Goal: Task Accomplishment & Management: Complete application form

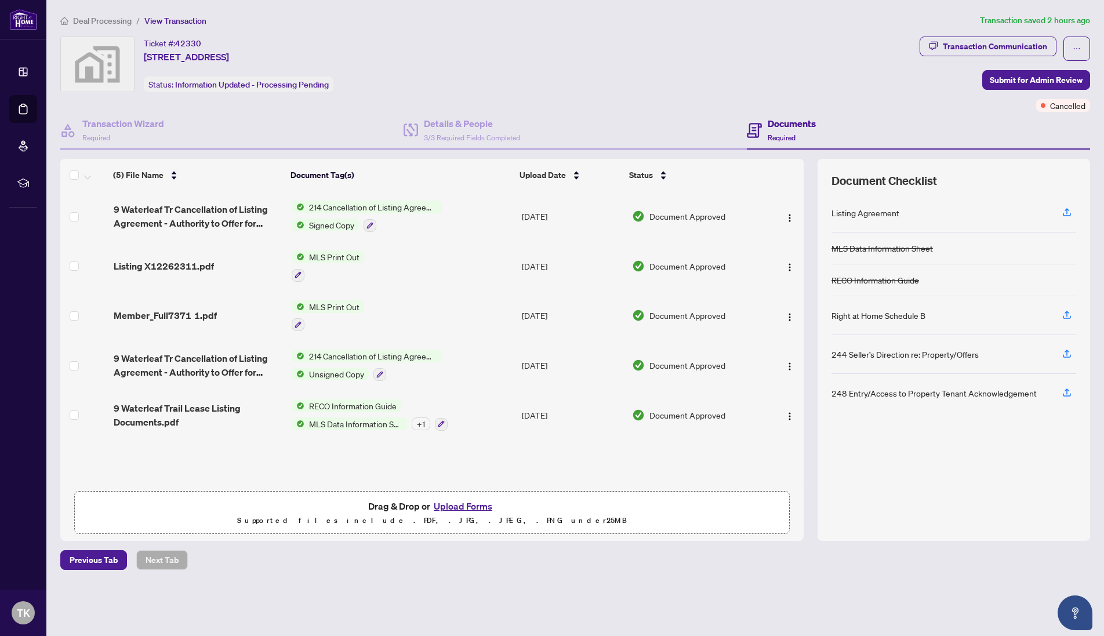
click at [322, 209] on span "214 Cancellation of Listing Agreement - Authority to Offer for Lease" at bounding box center [372, 207] width 137 height 13
click at [342, 265] on span "214 Cancellation of Listing Agreement - Authority to Offer for Lease" at bounding box center [371, 271] width 173 height 26
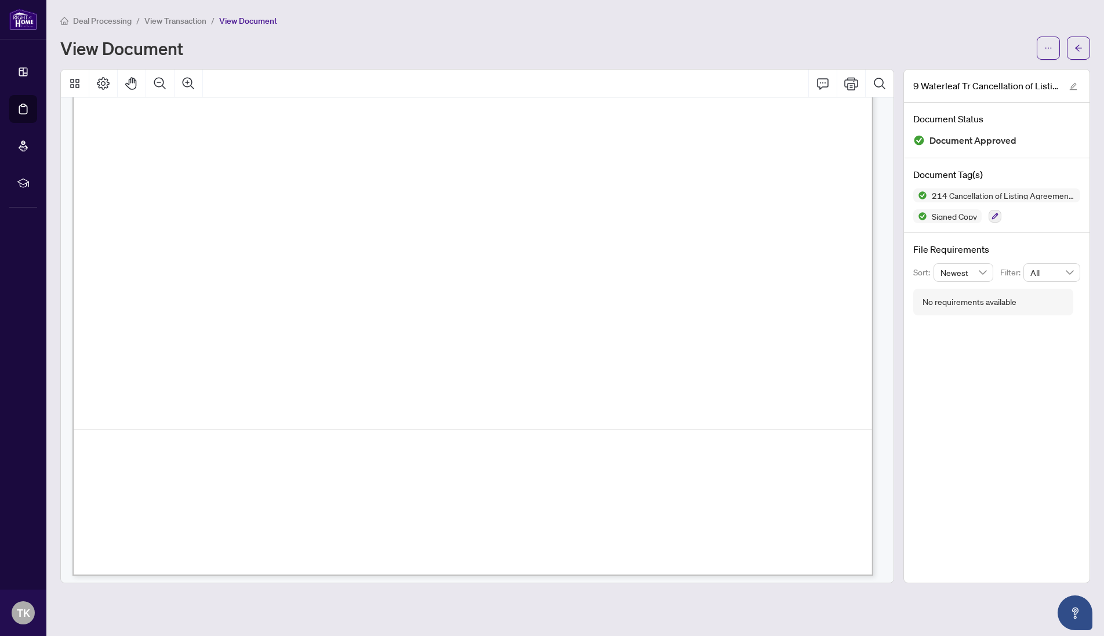
scroll to position [574, 0]
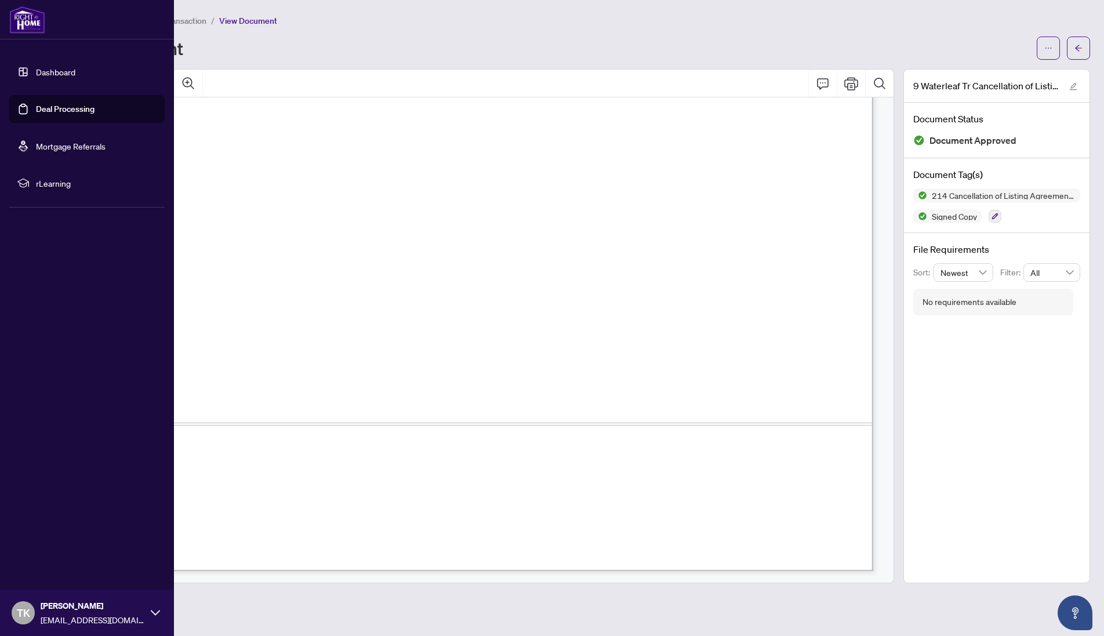
click at [54, 77] on link "Dashboard" at bounding box center [55, 72] width 39 height 10
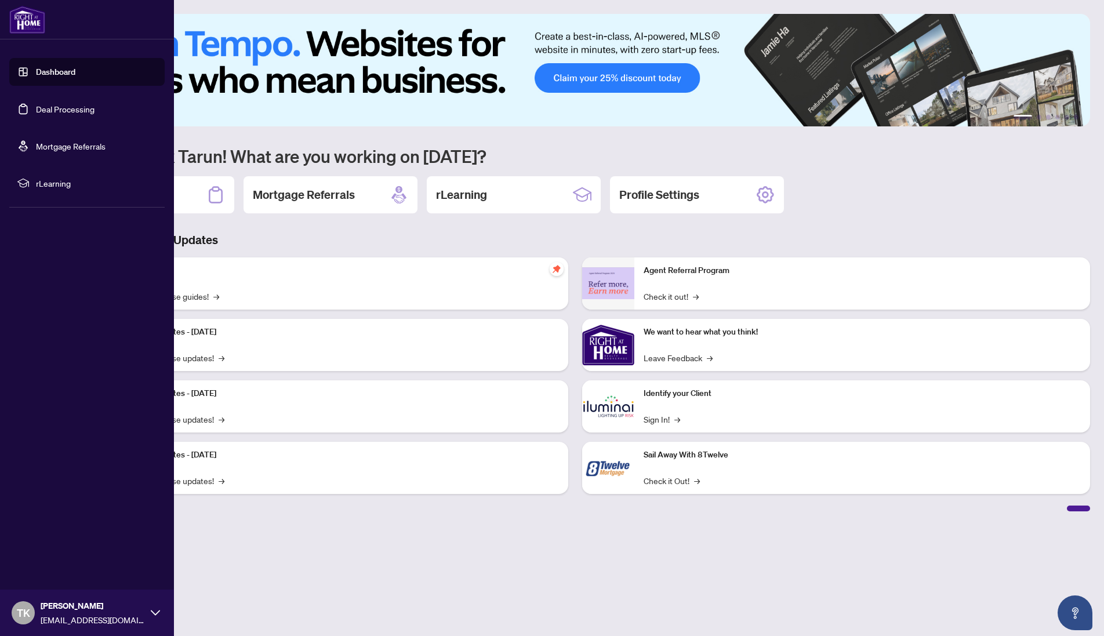
click at [64, 110] on link "Deal Processing" at bounding box center [65, 109] width 59 height 10
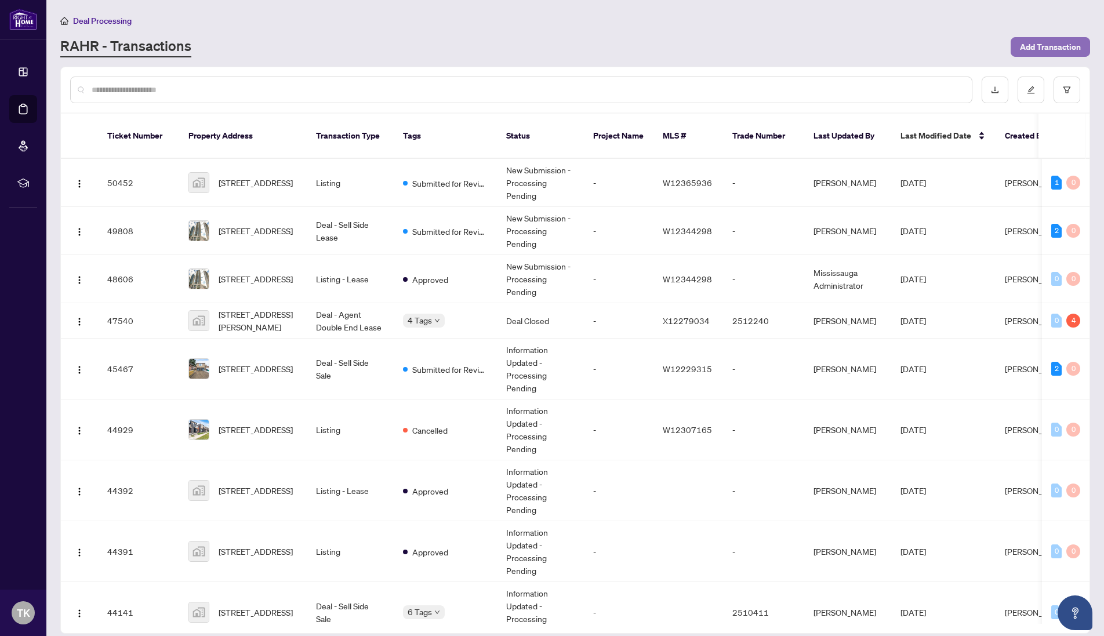
click at [1028, 42] on span "Add Transaction" at bounding box center [1050, 47] width 61 height 19
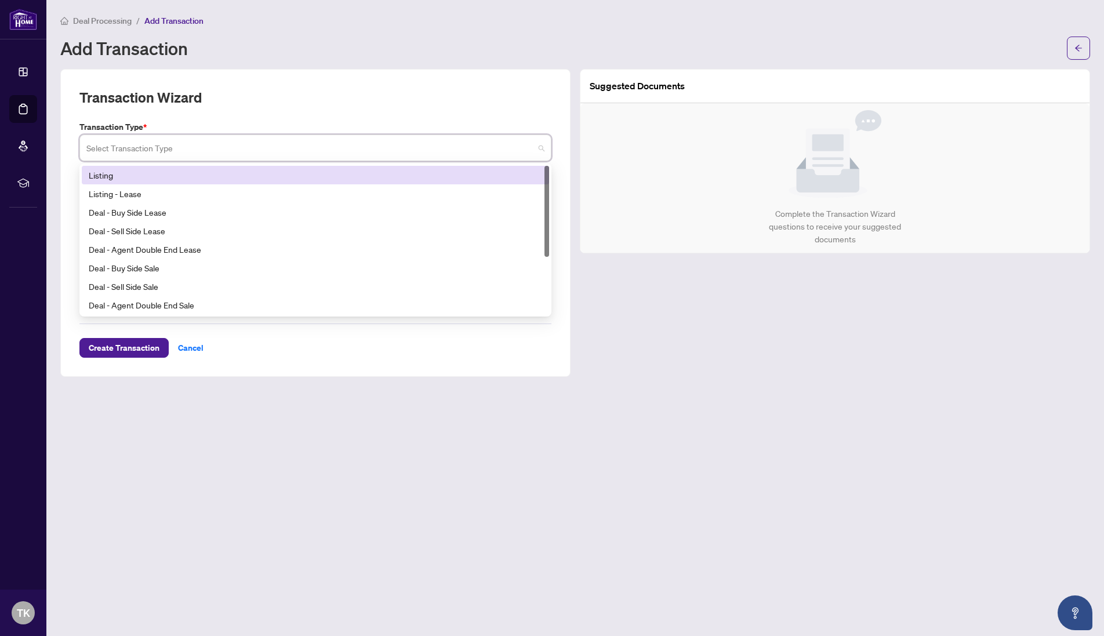
click at [168, 150] on input "search" at bounding box center [310, 150] width 448 height 26
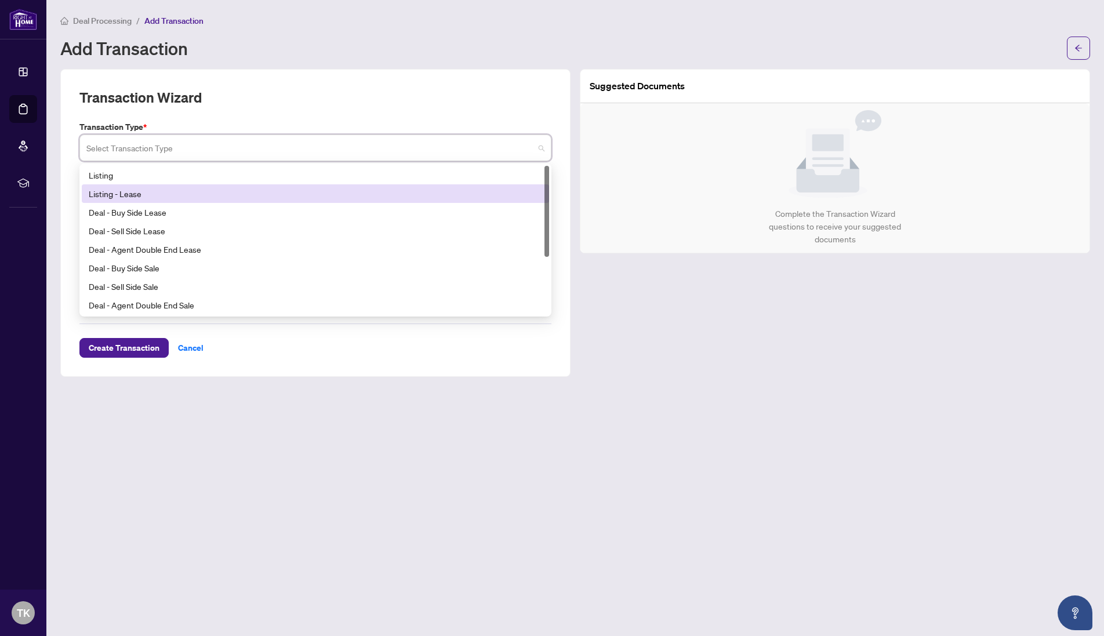
click at [141, 193] on div "Listing - Lease" at bounding box center [315, 193] width 453 height 13
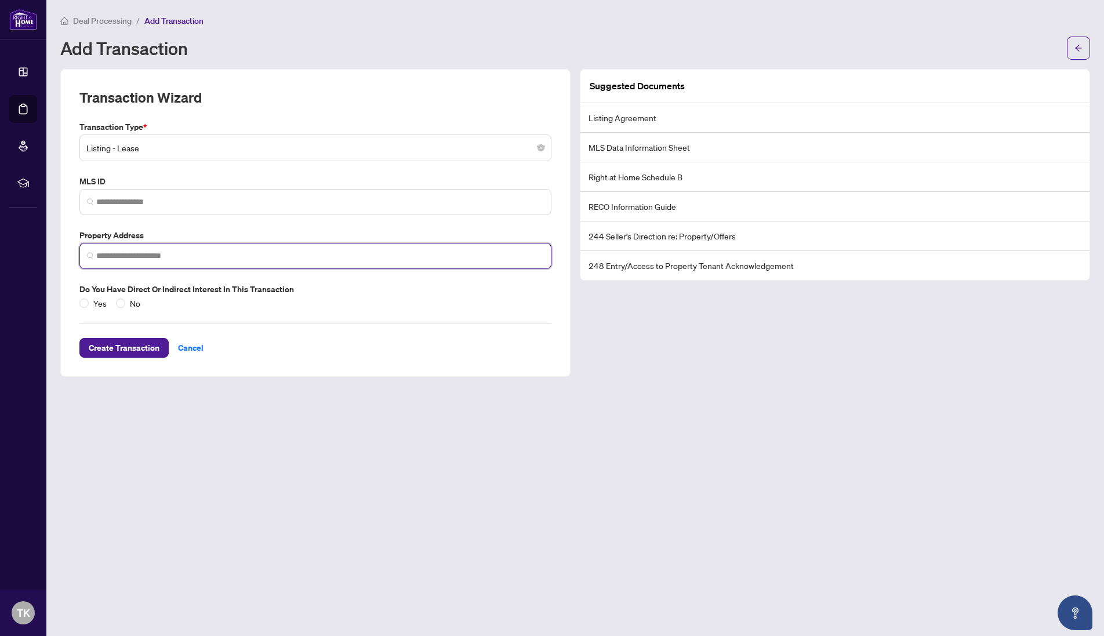
click at [121, 257] on input "search" at bounding box center [320, 256] width 448 height 12
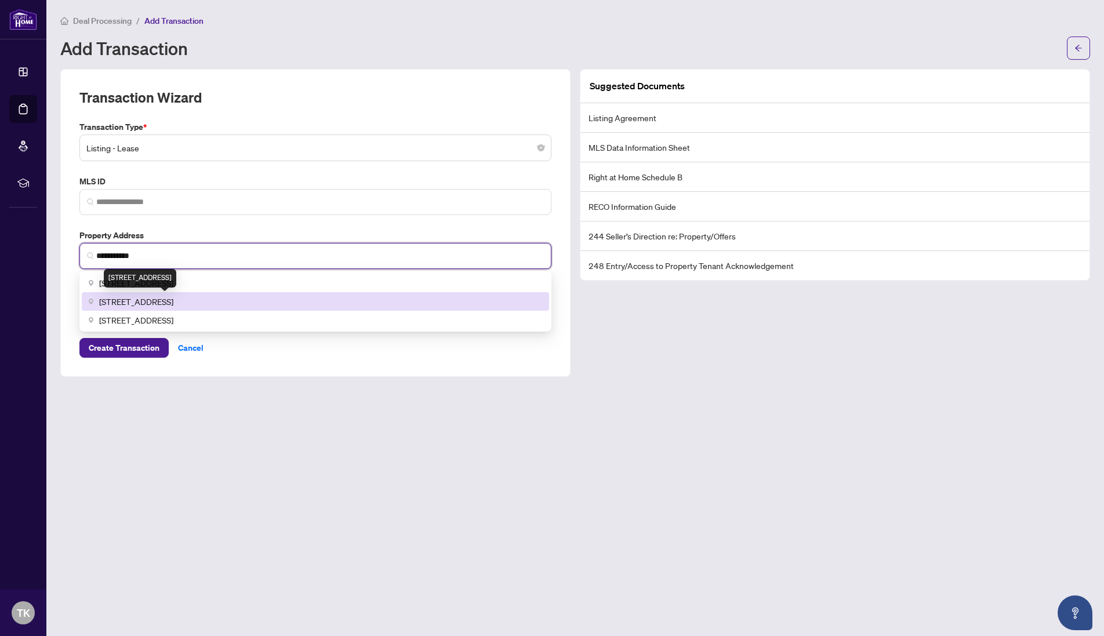
click at [162, 298] on span "[STREET_ADDRESS]" at bounding box center [136, 301] width 74 height 13
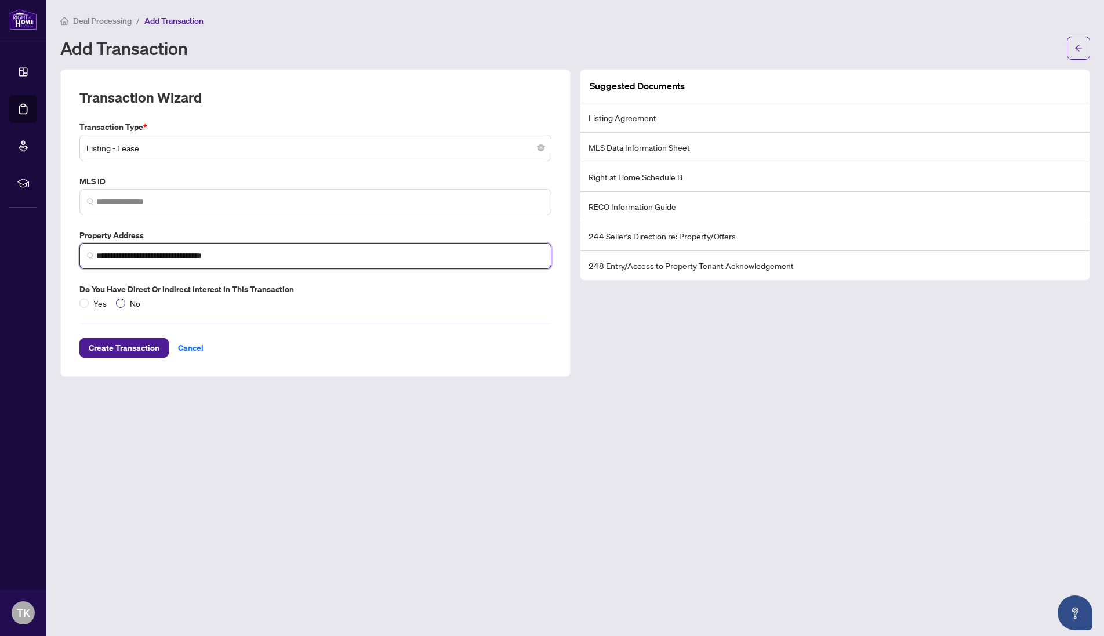
type input "**********"
click at [125, 304] on span "No" at bounding box center [135, 303] width 20 height 13
click at [137, 350] on span "Create Transaction" at bounding box center [124, 348] width 71 height 19
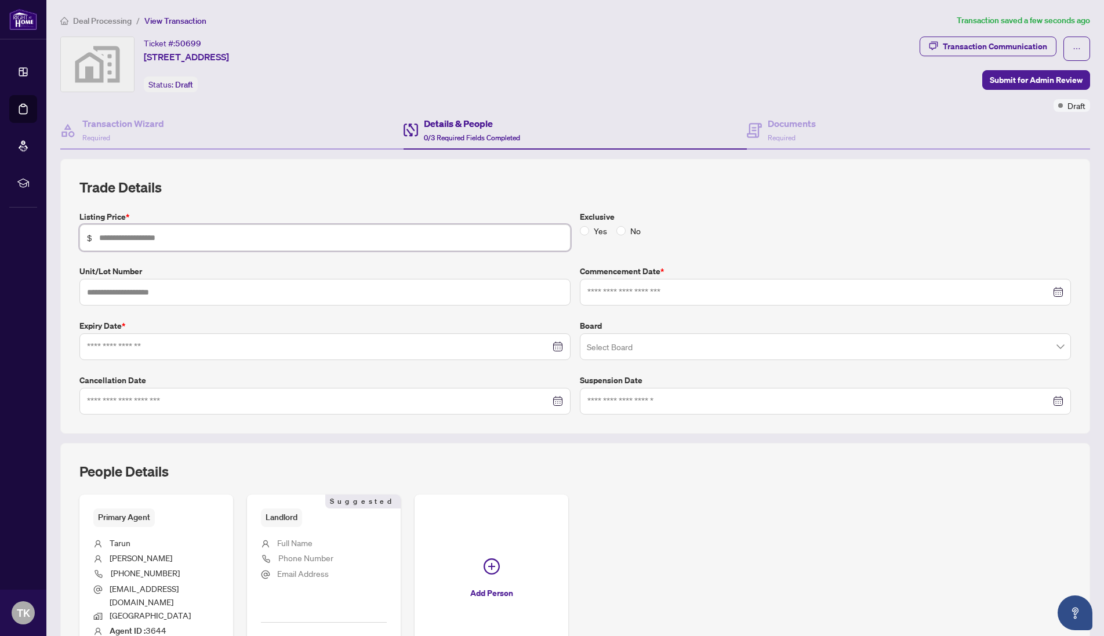
click at [139, 233] on input "text" at bounding box center [331, 237] width 464 height 13
type input "*****"
click at [642, 286] on input at bounding box center [818, 292] width 463 height 13
type input "**********"
click at [681, 449] on div "28" at bounding box center [684, 451] width 14 height 14
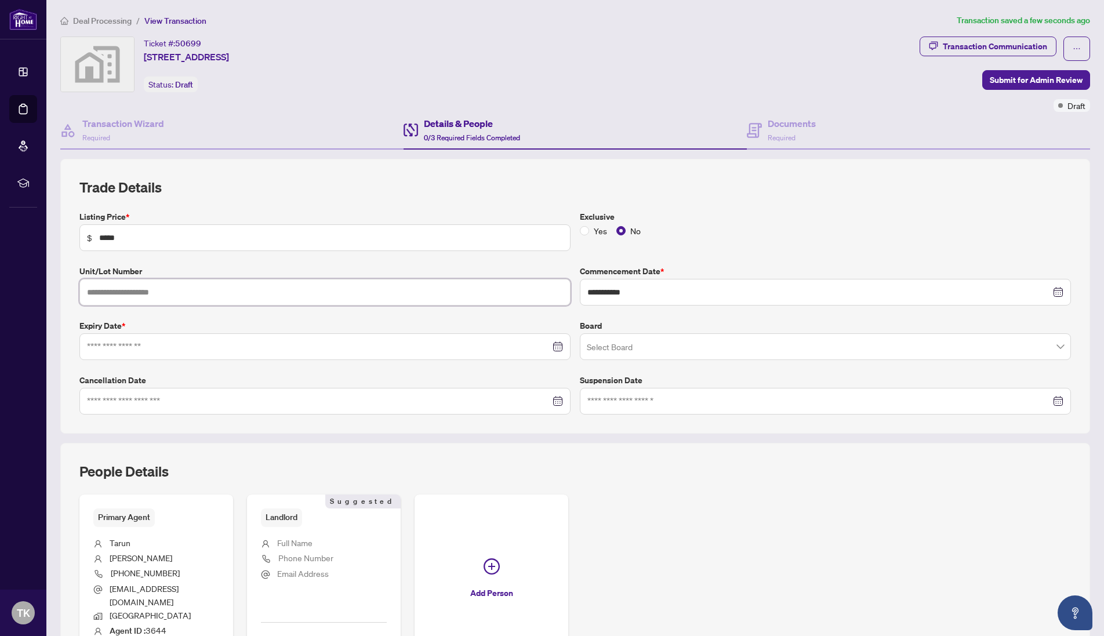
click at [214, 295] on input "text" at bounding box center [324, 292] width 491 height 27
click at [187, 343] on input at bounding box center [318, 346] width 463 height 13
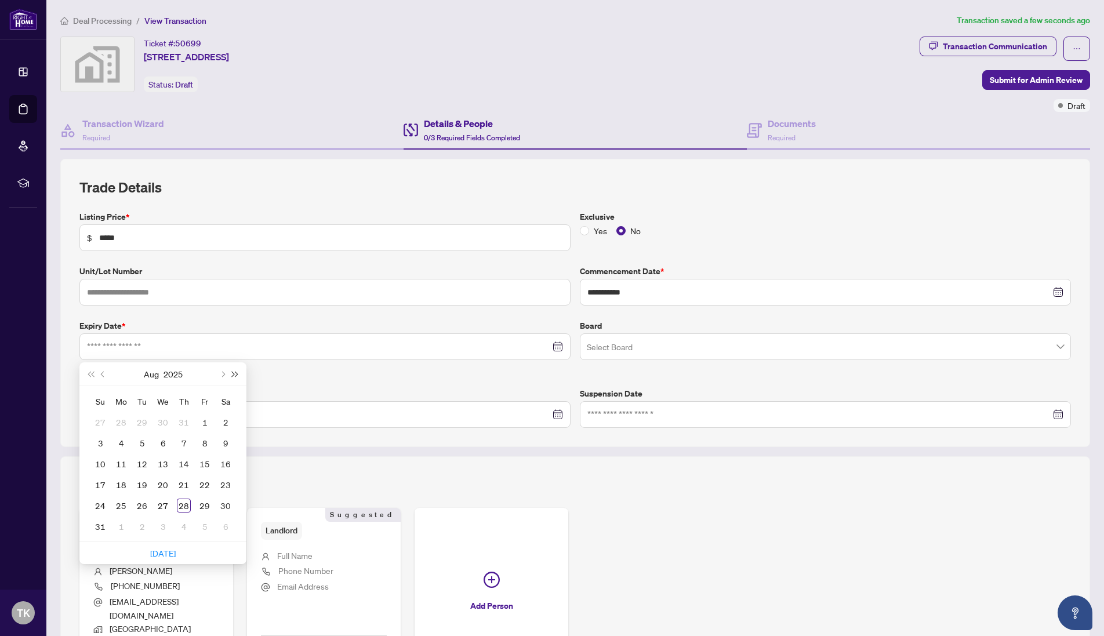
click at [240, 377] on button "Next year (Control + right)" at bounding box center [235, 373] width 13 height 23
click at [222, 374] on span "Next month (PageDown)" at bounding box center [222, 374] width 6 height 6
click at [101, 374] on span "Previous month (PageUp)" at bounding box center [104, 374] width 6 height 6
click at [92, 373] on span "Last year (Control + left)" at bounding box center [91, 374] width 6 height 6
click at [225, 375] on button "Next month (PageDown)" at bounding box center [222, 373] width 13 height 23
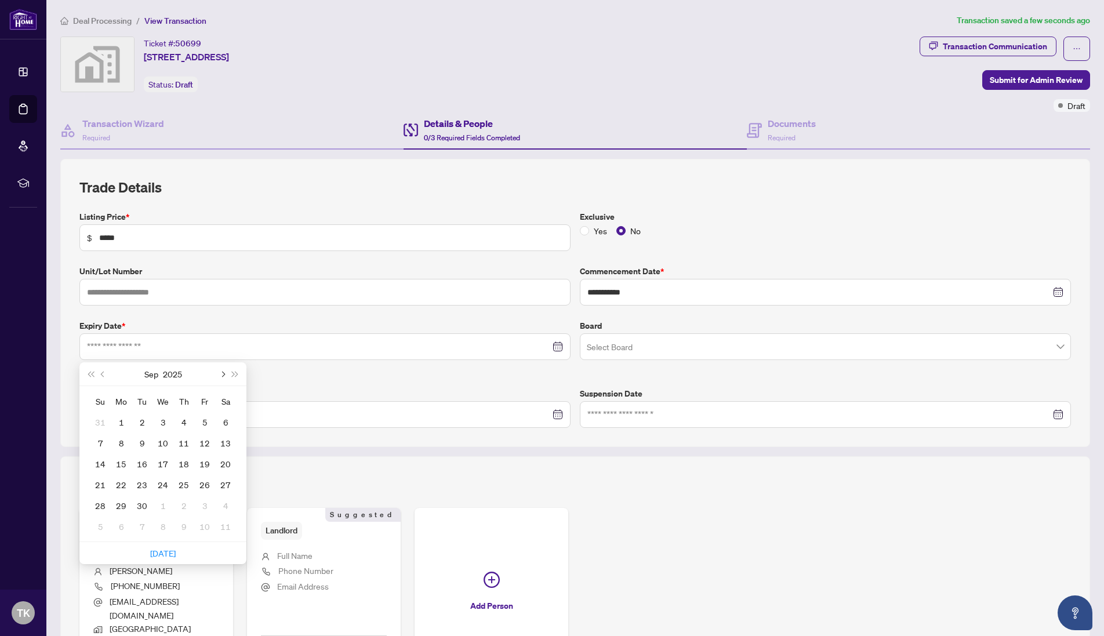
click at [225, 375] on button "Next month (PageDown)" at bounding box center [222, 373] width 13 height 23
type input "**********"
click at [98, 529] on div "30" at bounding box center [100, 527] width 14 height 14
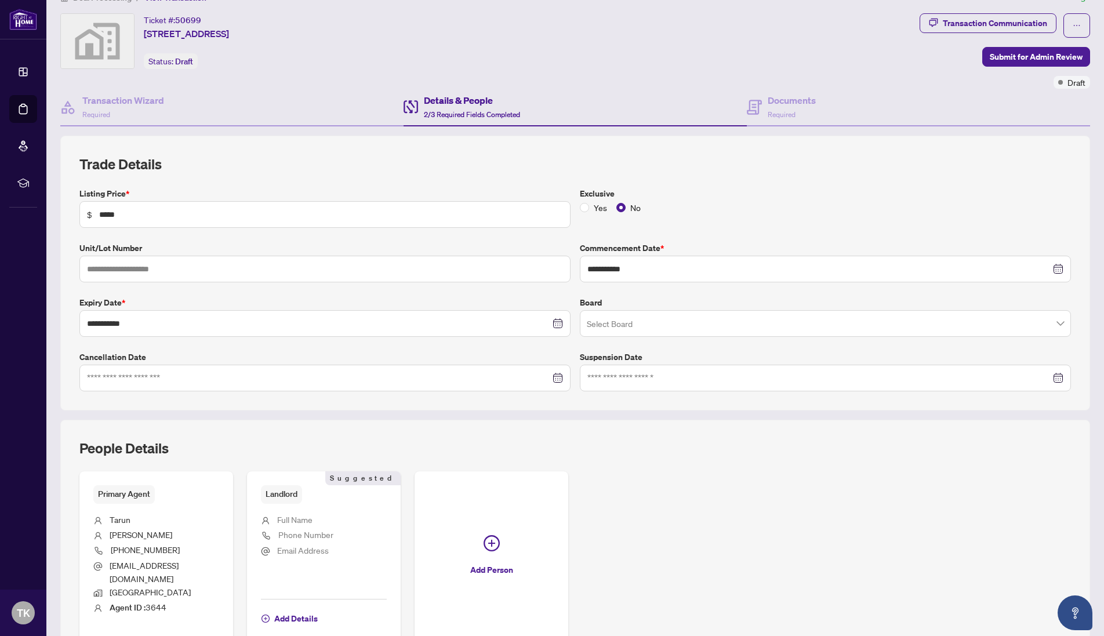
scroll to position [79, 0]
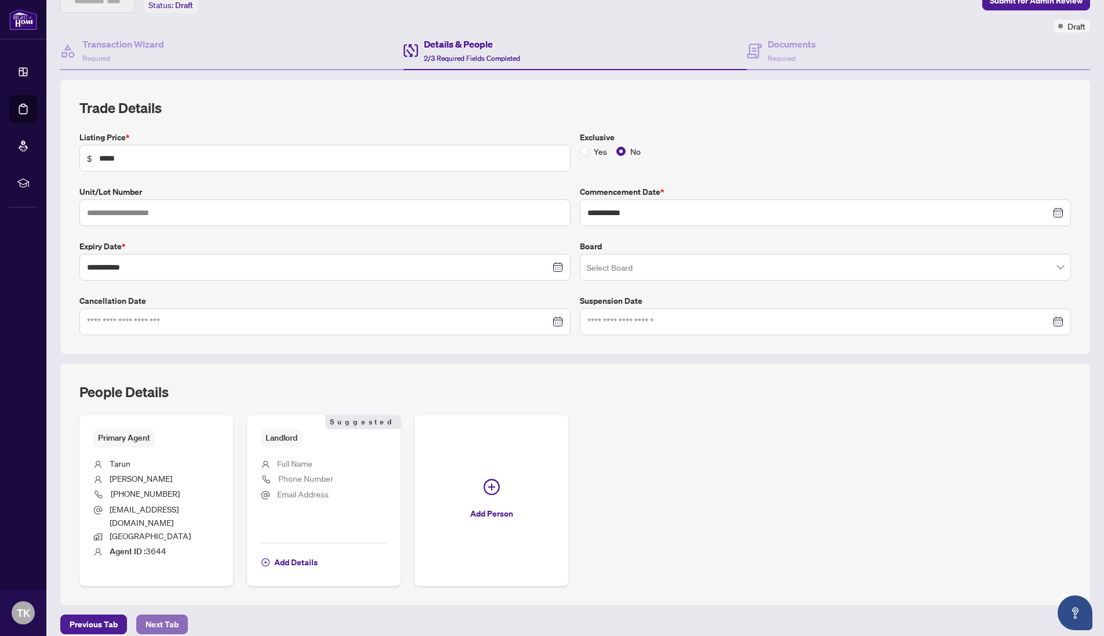
click at [165, 615] on span "Next Tab" at bounding box center [162, 624] width 33 height 19
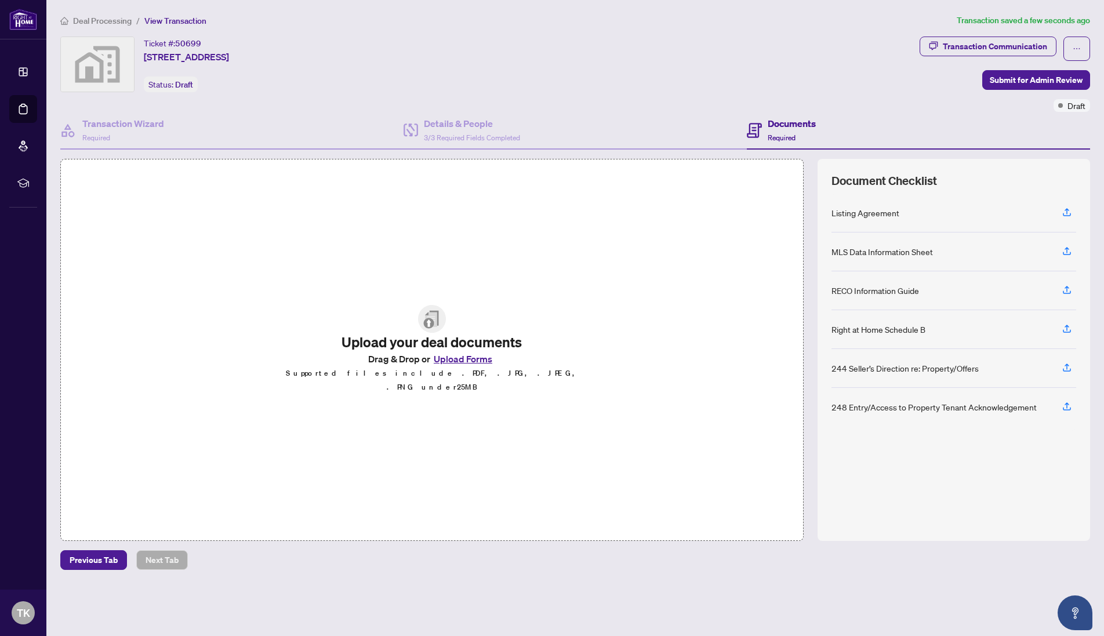
click at [453, 367] on button "Upload Forms" at bounding box center [463, 358] width 66 height 15
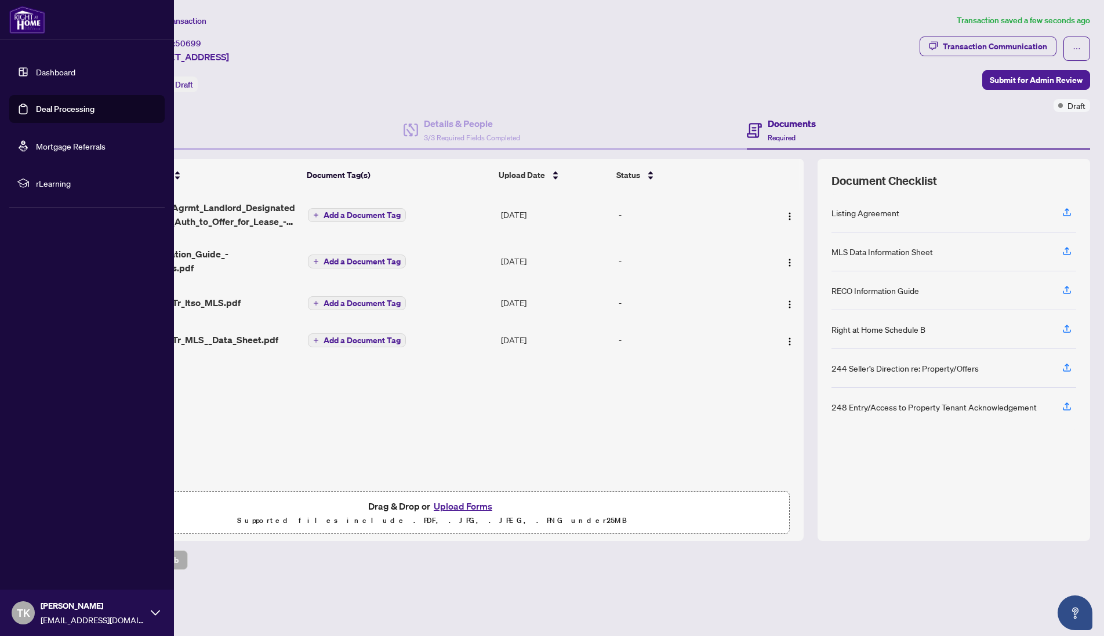
click at [43, 71] on link "Dashboard" at bounding box center [55, 72] width 39 height 10
